Goal: Obtain resource: Download file/media

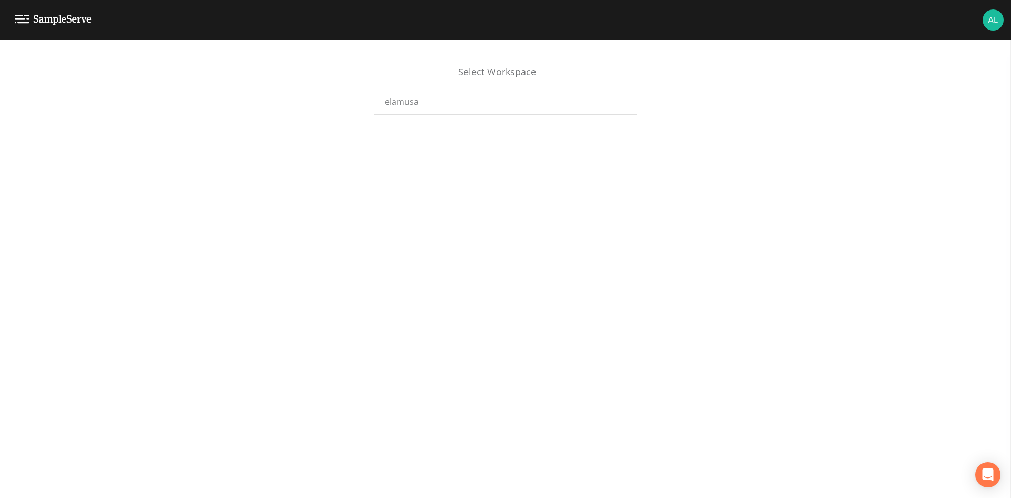
click at [466, 130] on div "Select Workspace elamusa" at bounding box center [505, 268] width 1011 height 458
click at [457, 105] on div "elamusa" at bounding box center [505, 101] width 263 height 26
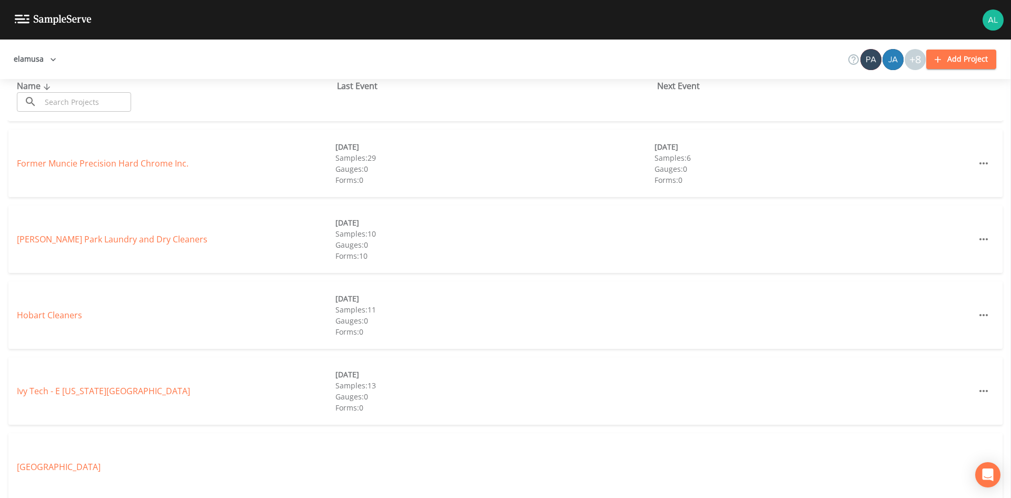
scroll to position [369, 0]
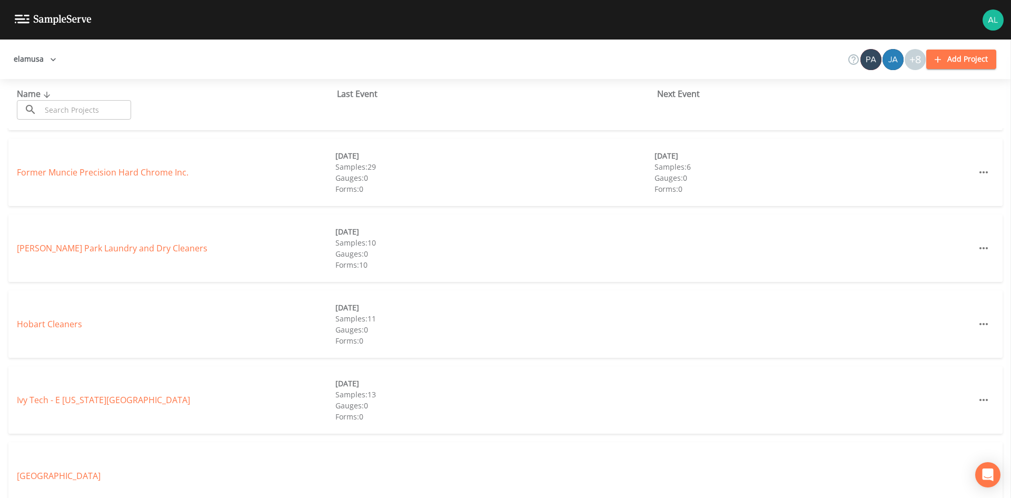
click at [66, 332] on div "Hobart Cleaners [DATE] Samples: 11 Gauges: 0 Forms: 0" at bounding box center [505, 323] width 994 height 67
click at [66, 323] on link "Hobart Cleaners" at bounding box center [49, 324] width 65 height 12
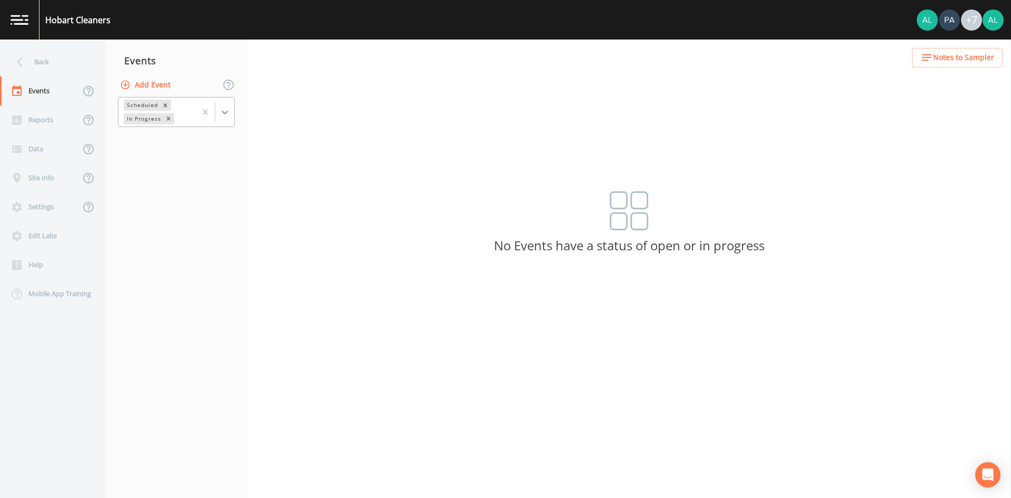
click at [225, 115] on icon at bounding box center [225, 112] width 11 height 11
click at [196, 140] on div "Completed" at bounding box center [176, 142] width 117 height 18
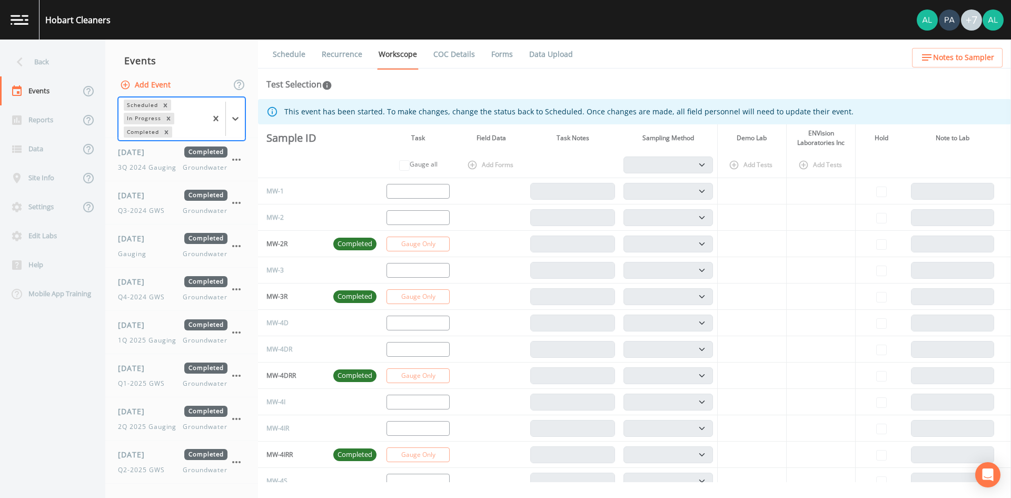
scroll to position [424, 0]
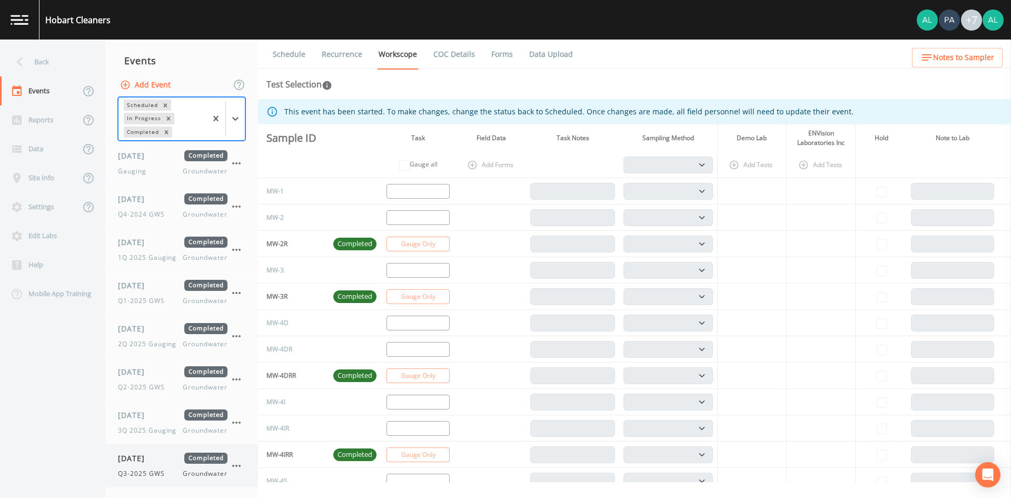
click at [140, 464] on div "[DATE] Completed Q3-2025 GWS Groundwater" at bounding box center [173, 465] width 110 height 26
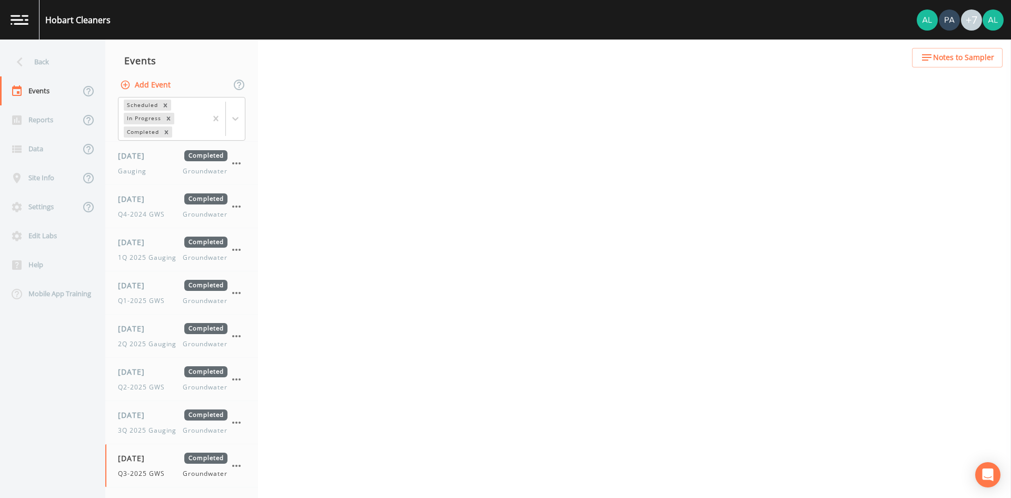
select select "4f082be6-97a7-4f70-a81f-c26a4e896ad7"
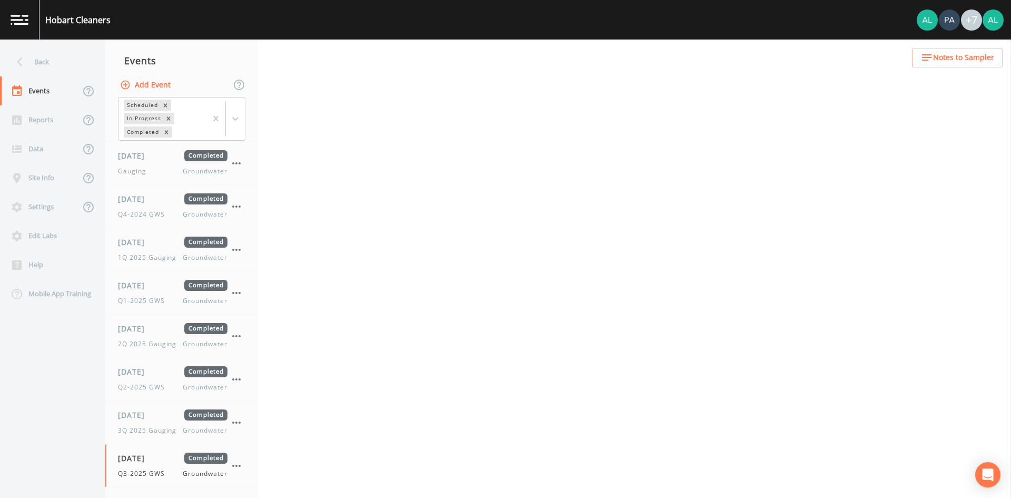
select select "4f082be6-97a7-4f70-a81f-c26a4e896ad7"
select select "0b1af911-289b-4d7b-9fdf-156f6d27a2cf"
select select "c953db72-3460-4db1-9077-22b709660c60"
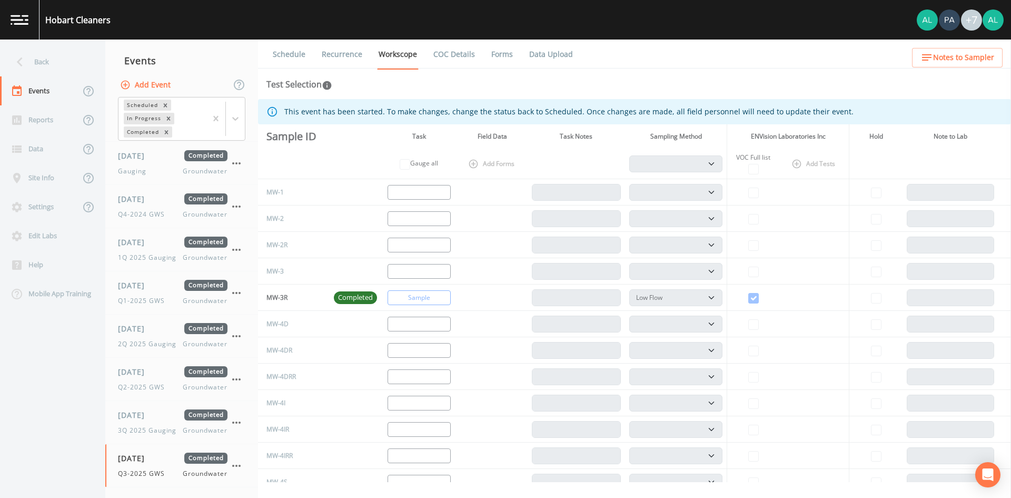
click at [495, 60] on link "Forms" at bounding box center [502, 53] width 25 height 29
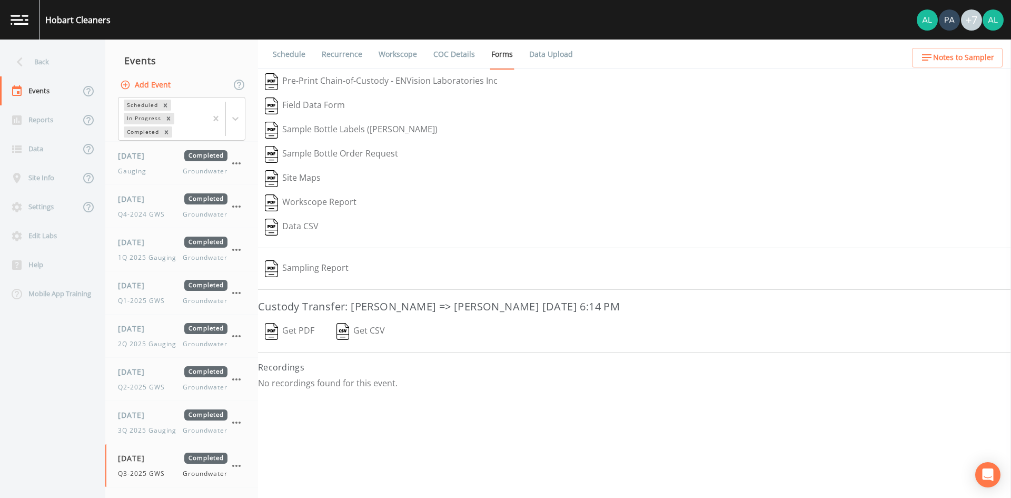
click at [303, 332] on button "Get PDF" at bounding box center [289, 331] width 63 height 24
click at [321, 266] on button "Sampling Report" at bounding box center [306, 268] width 97 height 24
click at [1005, 18] on div "Hobart Cleaners +7" at bounding box center [505, 19] width 1011 height 39
click at [998, 18] on img at bounding box center [992, 19] width 21 height 21
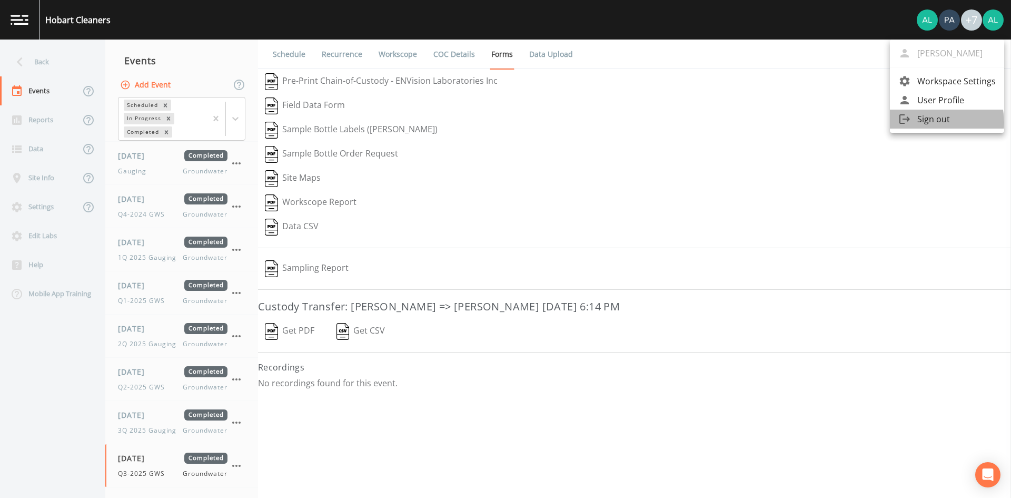
click at [929, 122] on span "Sign out" at bounding box center [956, 119] width 78 height 13
